Goal: Register for event/course

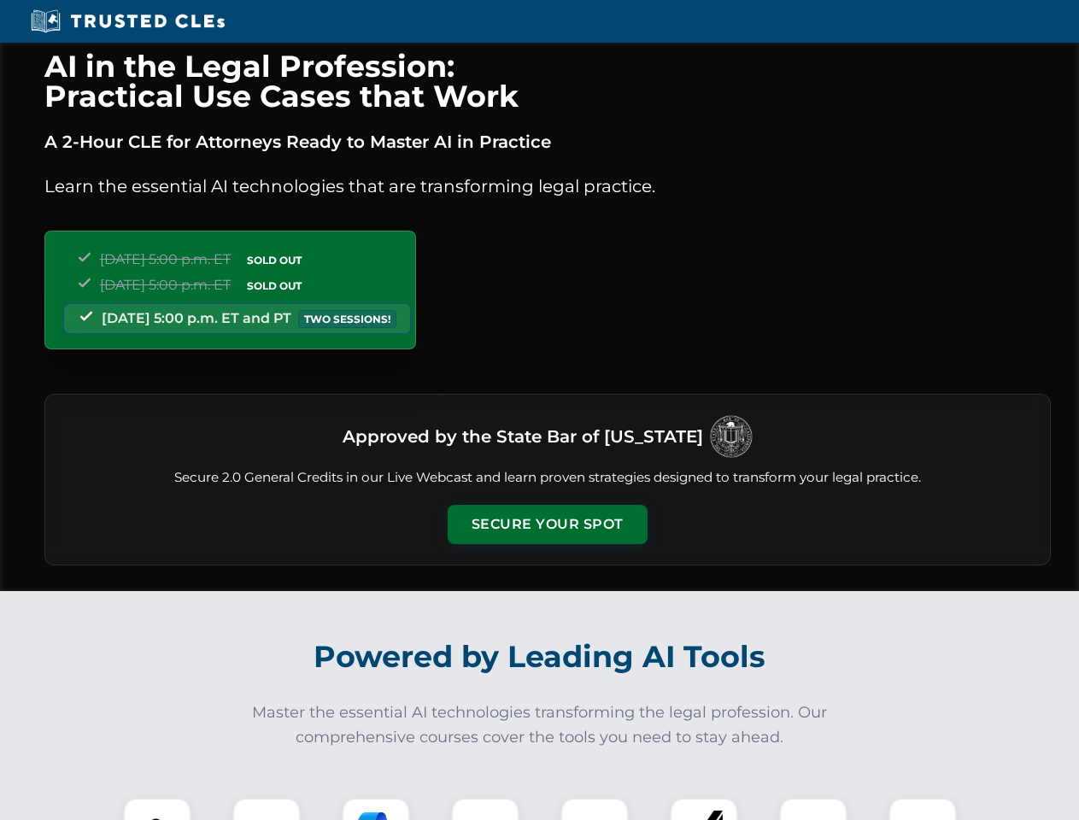
click at [547, 524] on button "Secure Your Spot" at bounding box center [548, 524] width 200 height 39
click at [157, 809] on img at bounding box center [157, 832] width 50 height 50
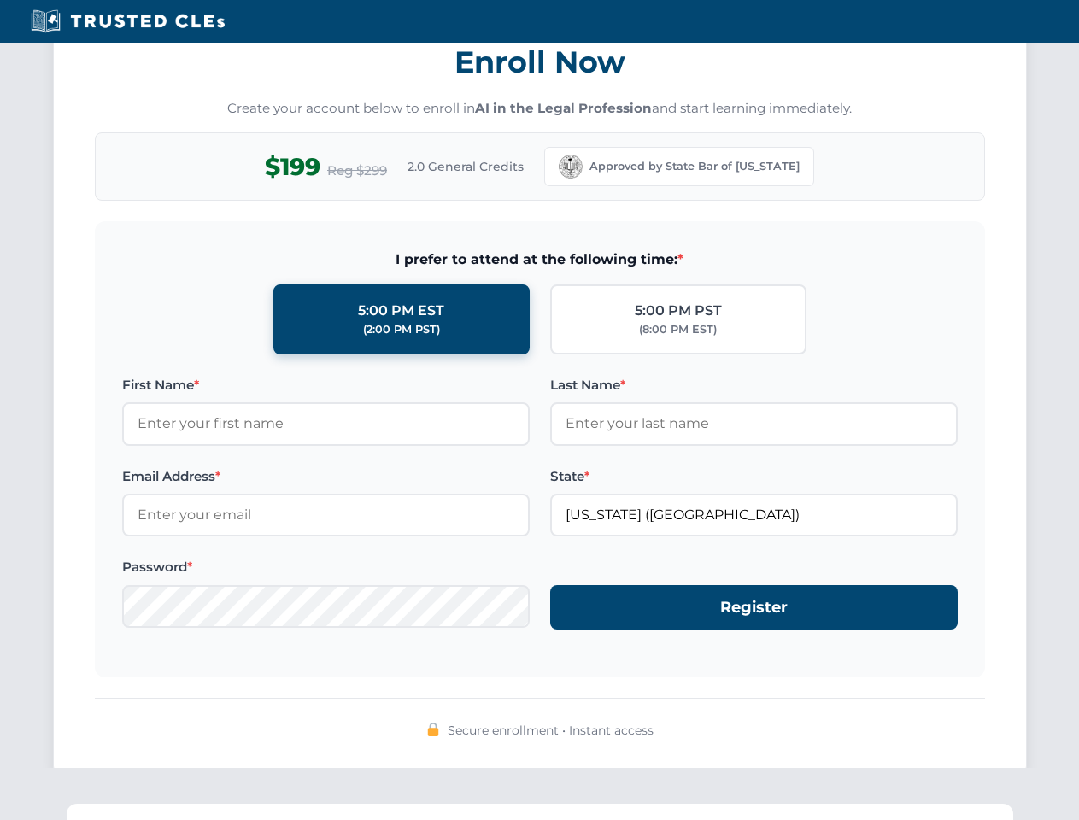
scroll to position [1677, 0]
